Goal: Entertainment & Leisure: Browse casually

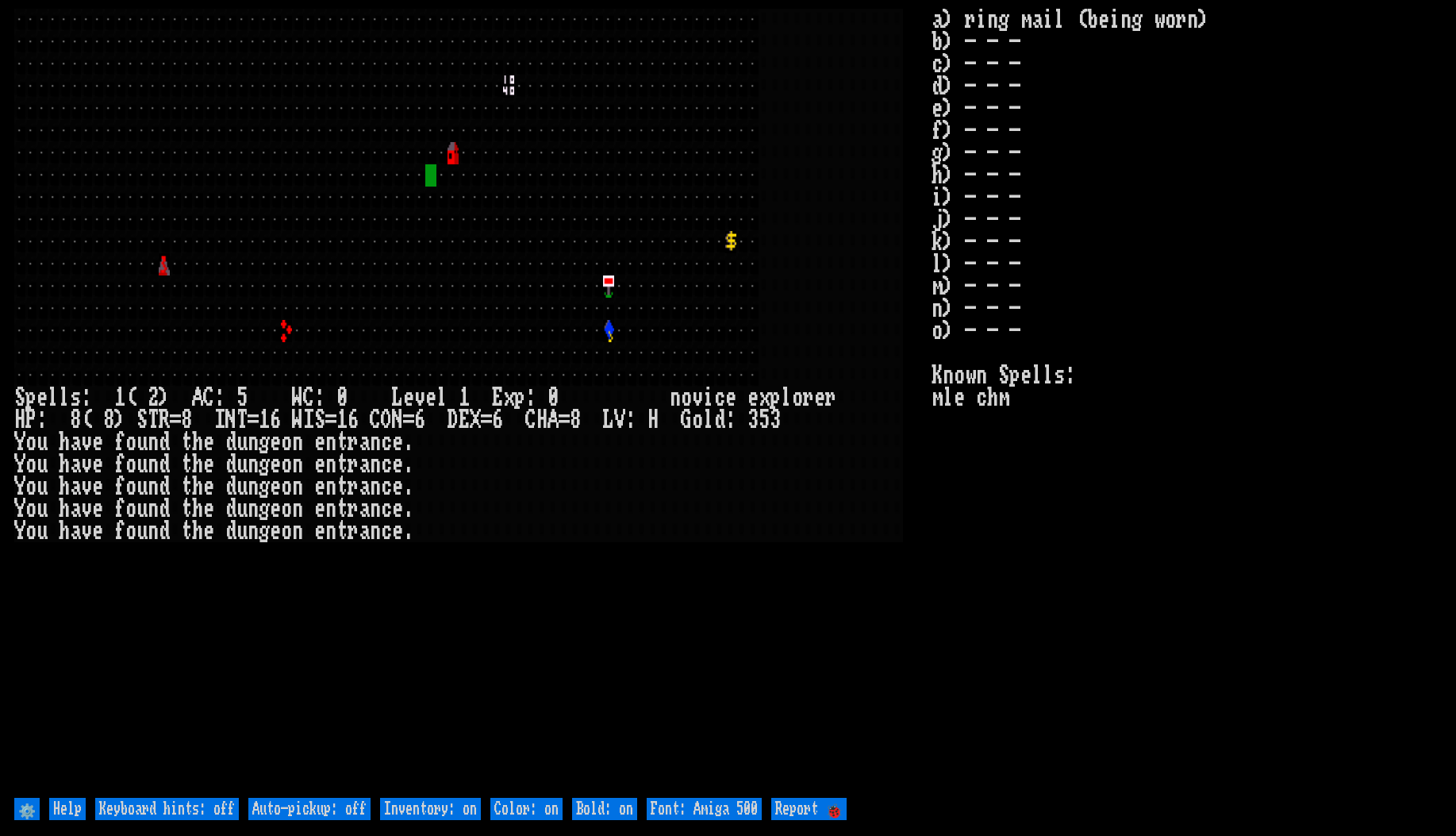
scroll to position [1, 0]
click at [1043, 536] on stats "a) ring mail (being worn) b) - - - c) - - - d) - - - e) - - - f) - - - g) - - -…" at bounding box center [1187, 401] width 510 height 786
